Goal: Check status: Check status

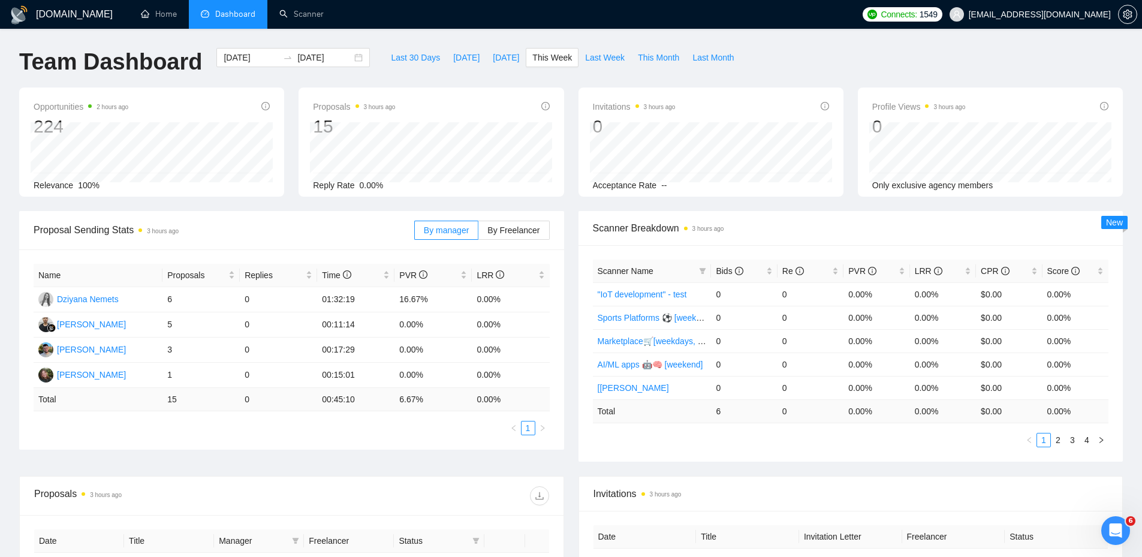
click at [281, 230] on span "Proposal Sending Stats 3 hours ago" at bounding box center [224, 229] width 381 height 15
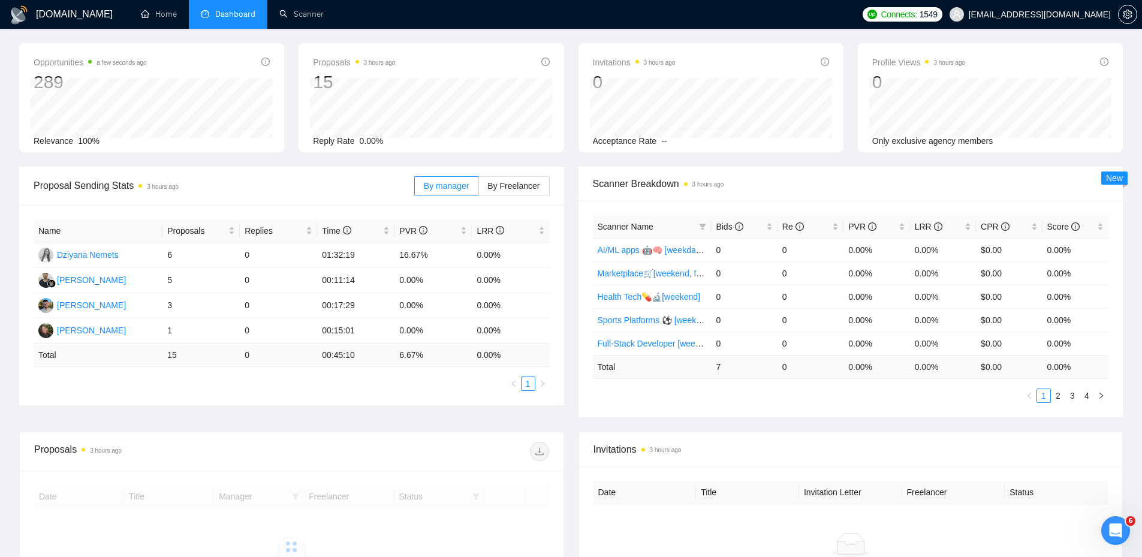
scroll to position [120, 0]
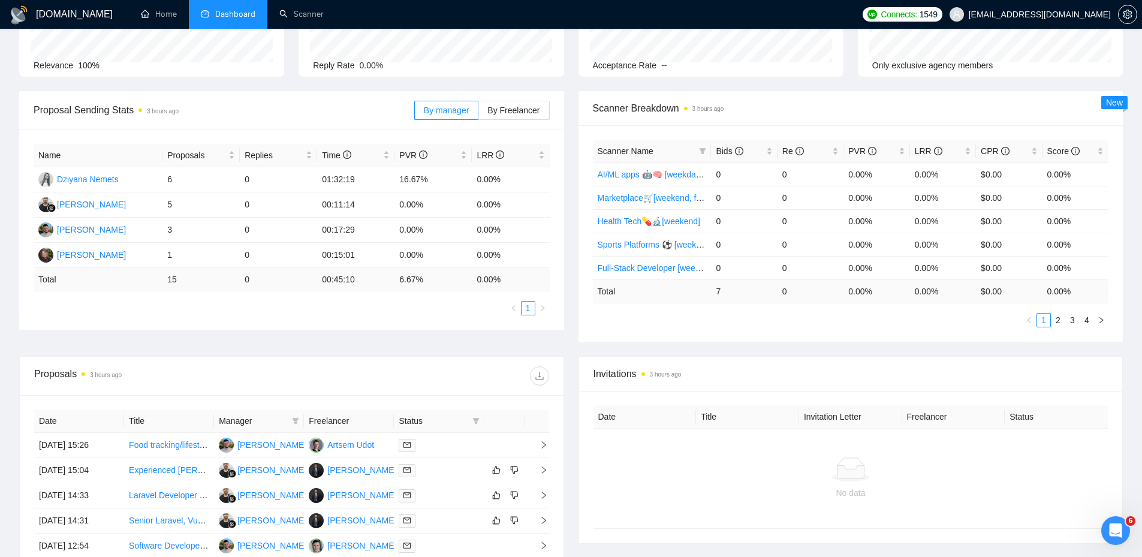
click at [334, 104] on span "Proposal Sending Stats 3 hours ago" at bounding box center [224, 110] width 381 height 15
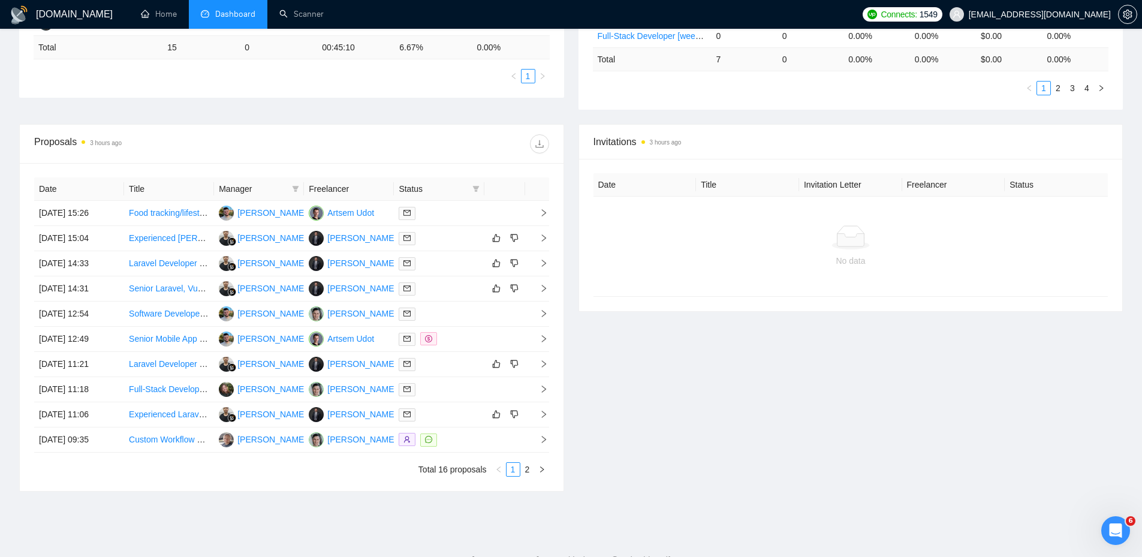
scroll to position [333, 0]
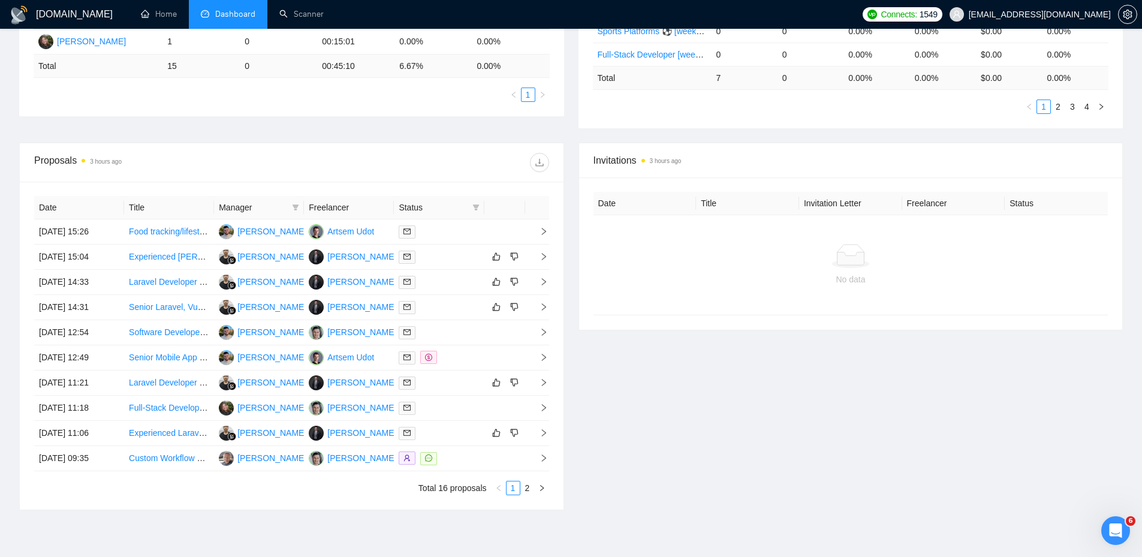
click at [327, 150] on div "Proposals 3 hours ago" at bounding box center [291, 162] width 515 height 38
drag, startPoint x: 272, startPoint y: 129, endPoint x: 285, endPoint y: 153, distance: 27.1
click at [284, 150] on main "Team Dashboard 2025-10-13 2025-10-19 Last 30 Days Today Yesterday This Week Las…" at bounding box center [571, 120] width 1104 height 810
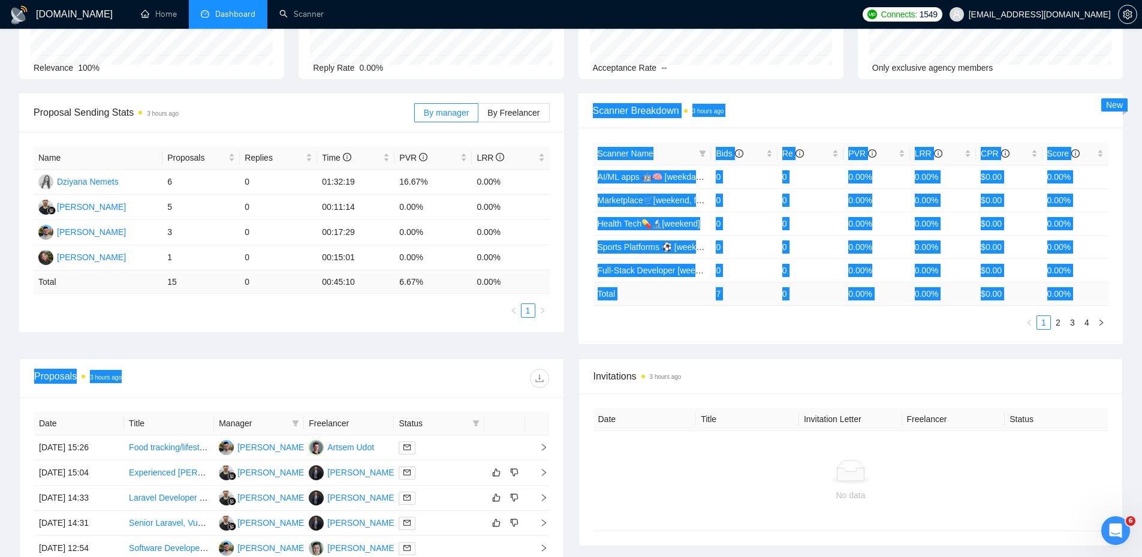
scroll to position [94, 0]
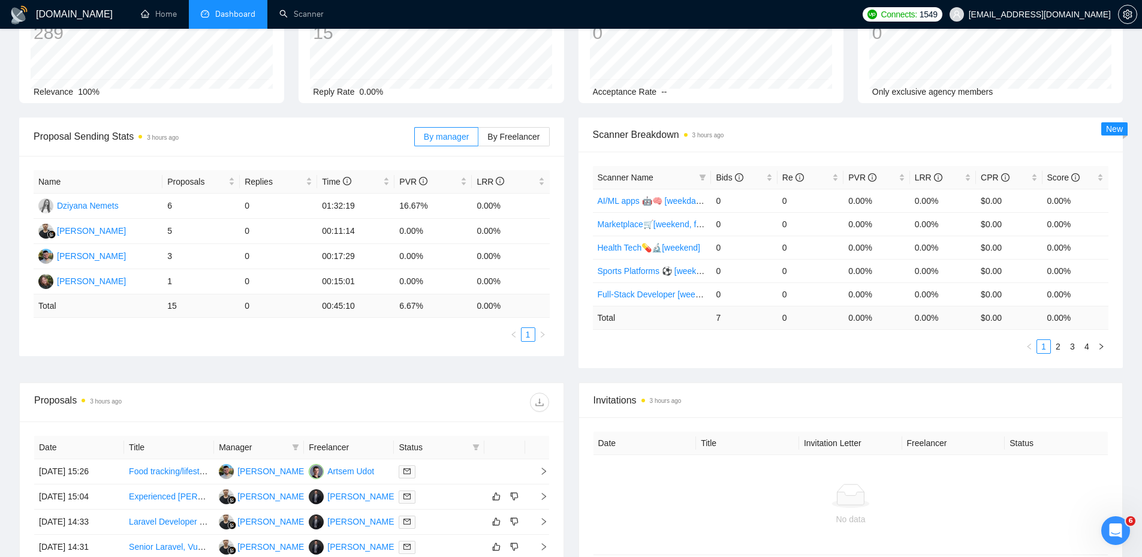
click at [529, 420] on div "Proposals 3 hours ago" at bounding box center [291, 402] width 515 height 38
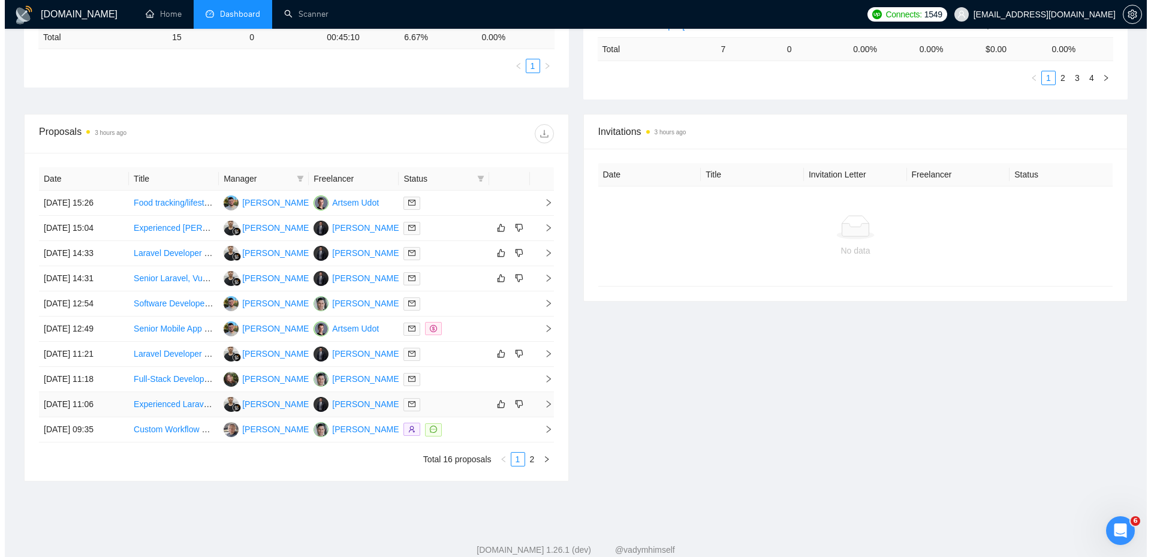
scroll to position [393, 0]
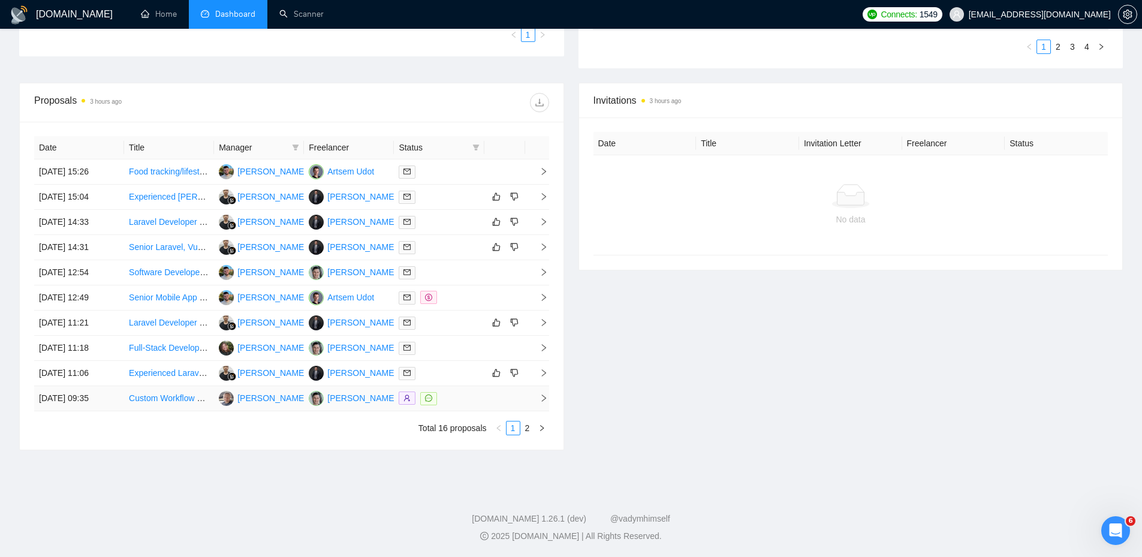
click at [459, 394] on div at bounding box center [439, 398] width 80 height 14
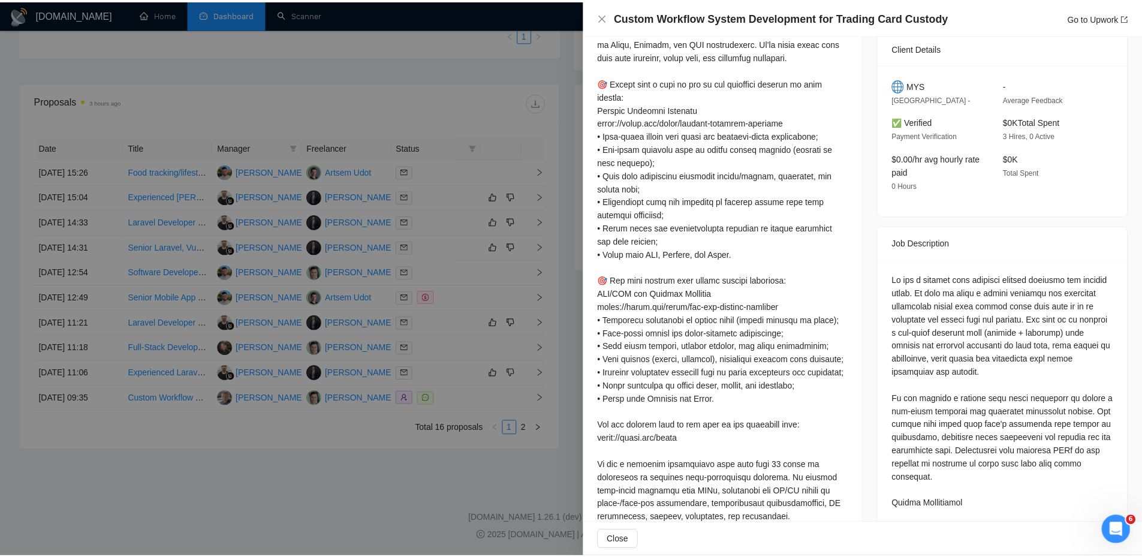
scroll to position [539, 0]
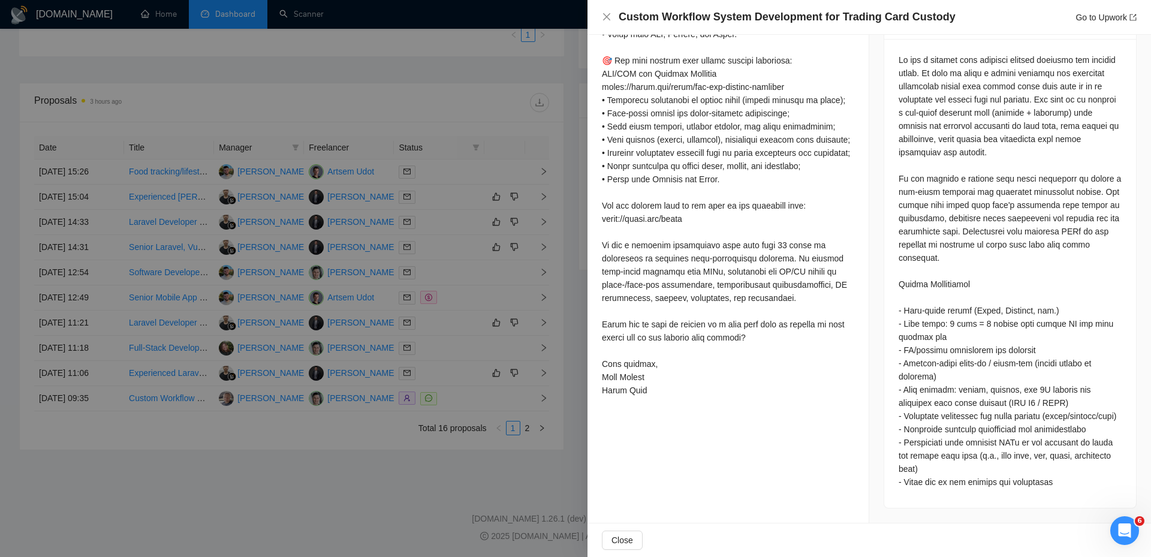
click at [404, 305] on div at bounding box center [575, 278] width 1151 height 557
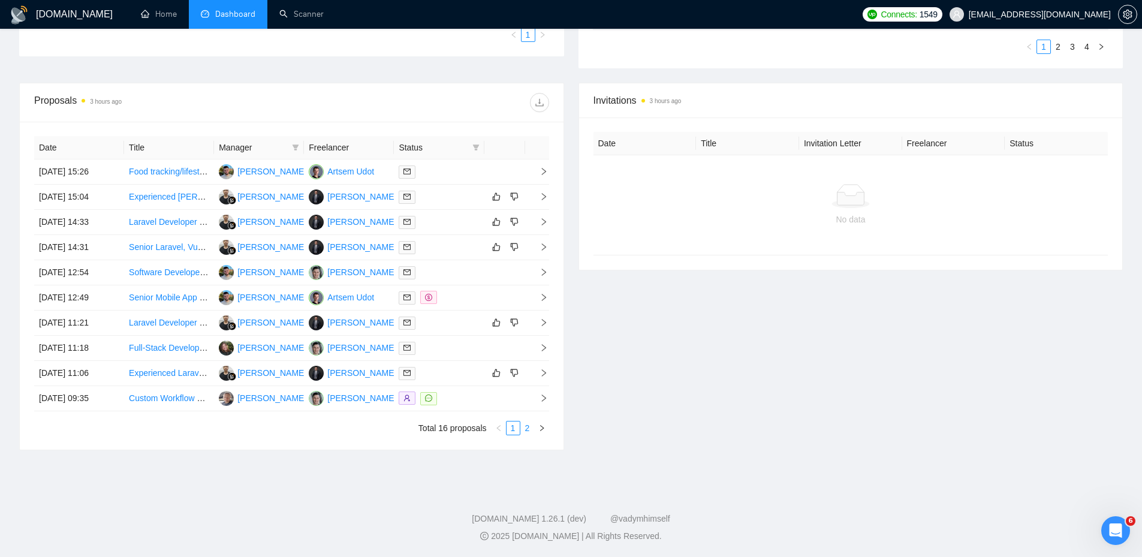
click at [521, 430] on link "2" at bounding box center [527, 427] width 13 height 13
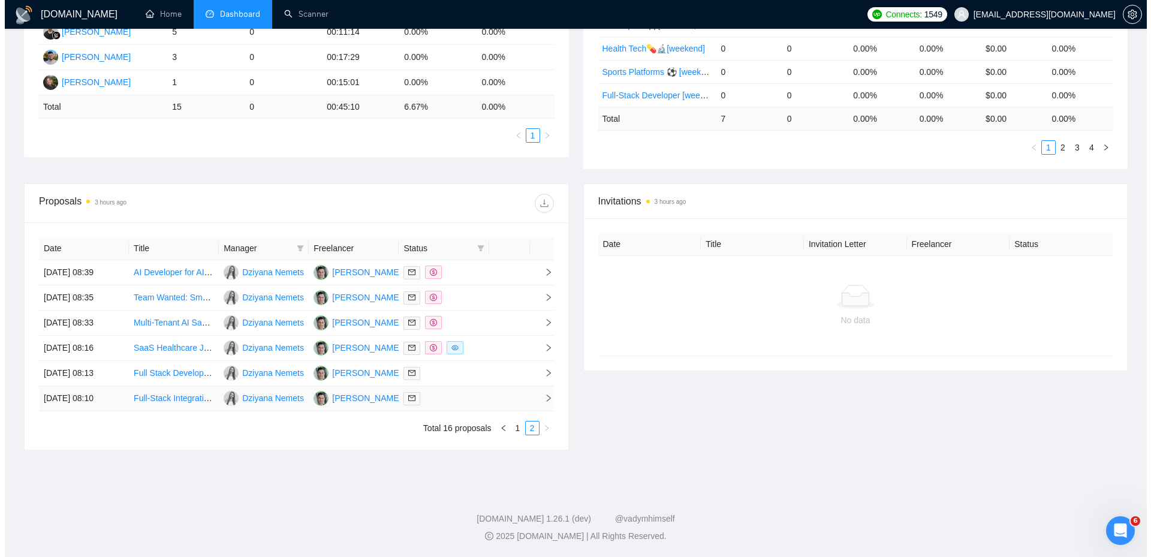
scroll to position [293, 0]
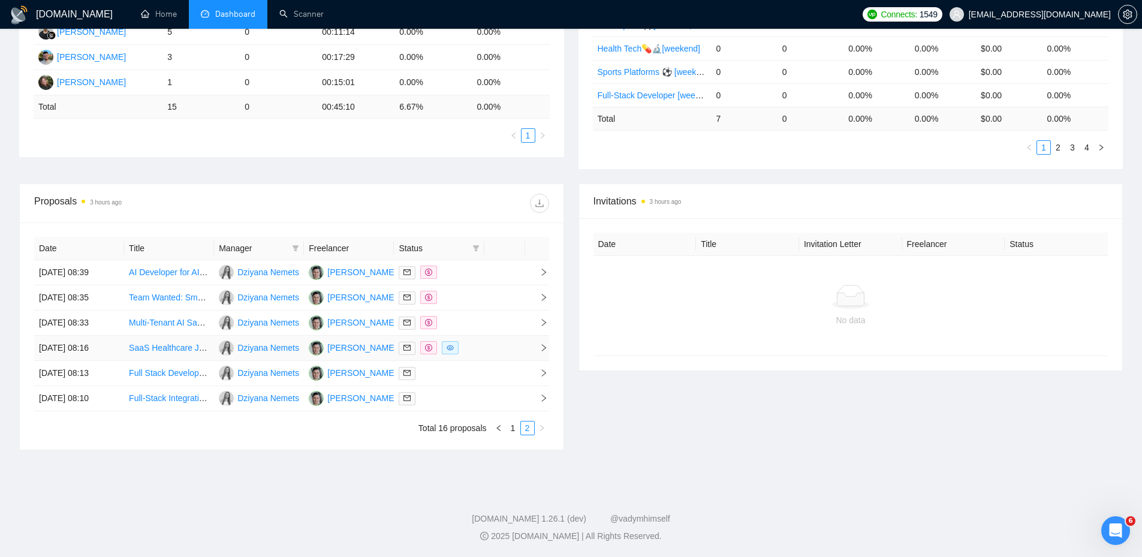
click at [496, 351] on td at bounding box center [504, 348] width 41 height 25
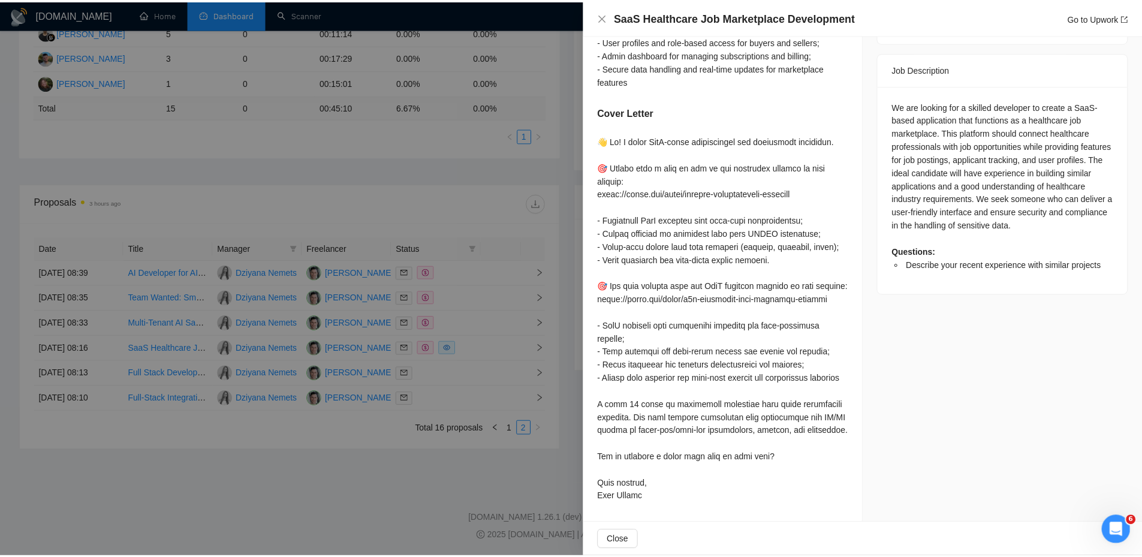
scroll to position [548, 0]
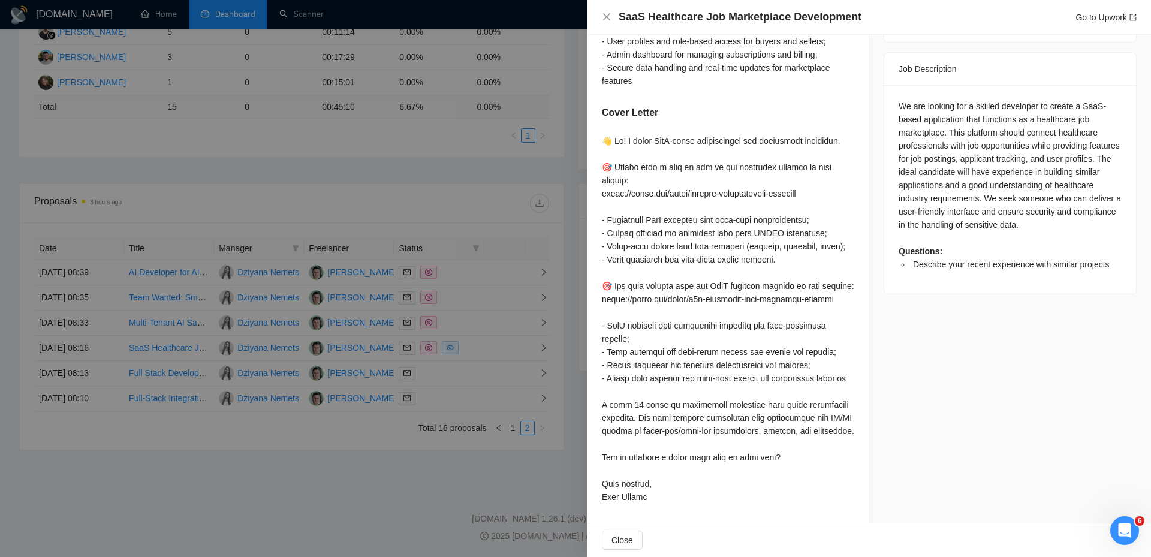
click at [539, 328] on div at bounding box center [575, 278] width 1151 height 557
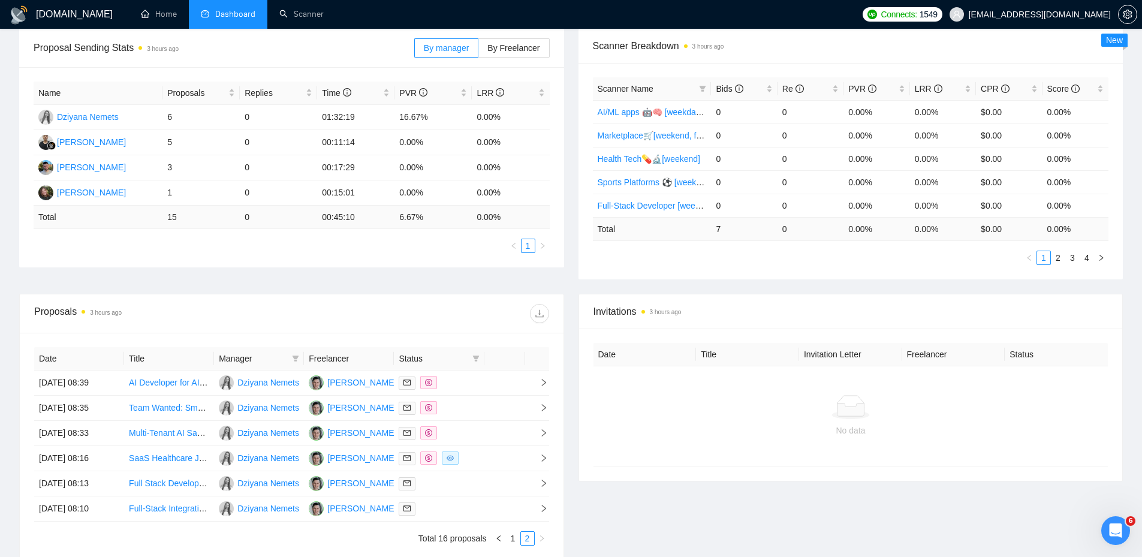
scroll to position [113, 0]
